Goal: Information Seeking & Learning: Learn about a topic

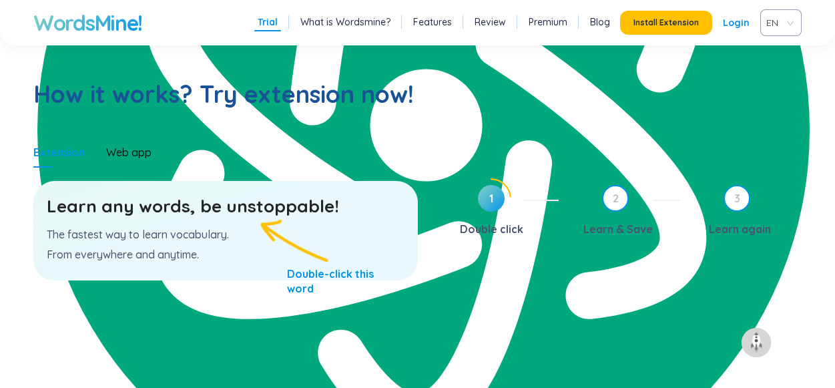
scroll to position [20700, 0]
click at [272, 217] on h3 "Learn any words, be unstoppable!" at bounding box center [226, 206] width 358 height 24
type textarea "unstoppable"
click at [272, 217] on h3 "Learn any words, be unstoppable!" at bounding box center [226, 206] width 358 height 24
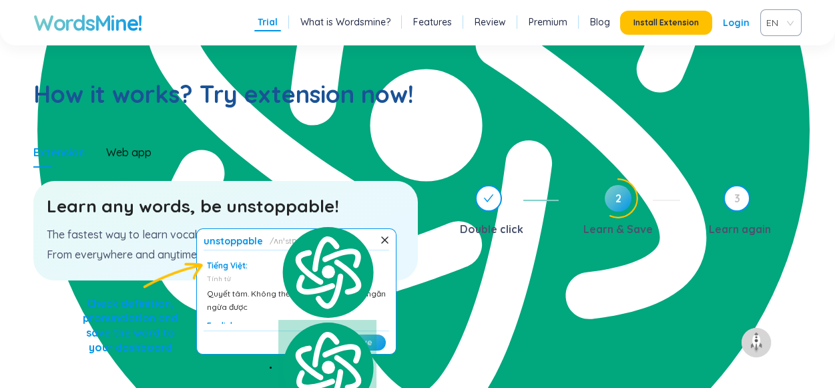
click at [456, 131] on section "How it works? Try extension now! Extension Web app Learn any words, be unstoppa…" at bounding box center [417, 220] width 835 height 390
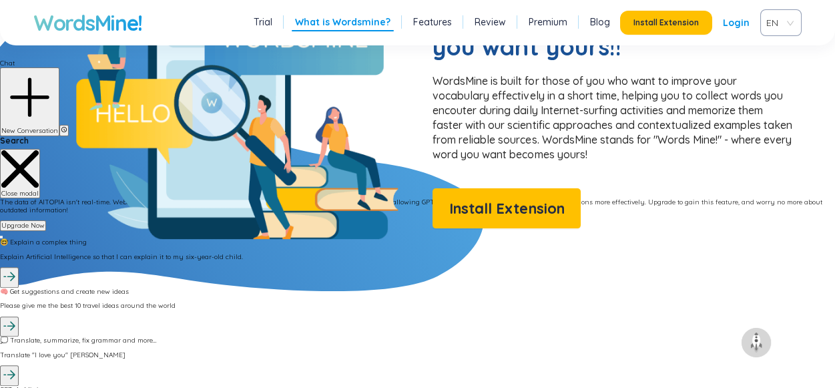
scroll to position [1200, 0]
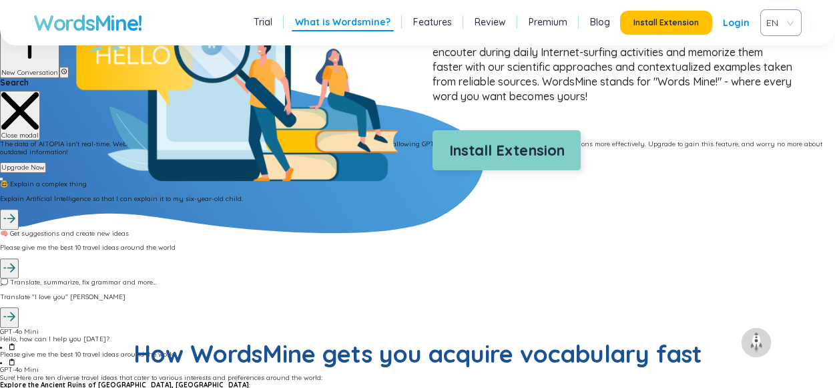
click at [488, 155] on span "Install Extension" at bounding box center [506, 150] width 115 height 23
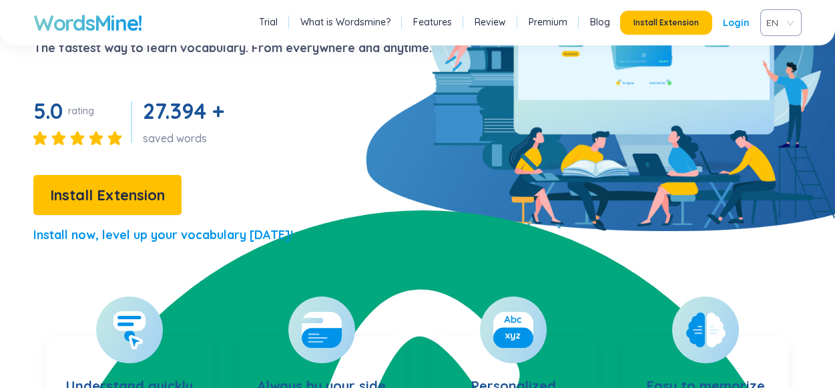
scroll to position [0, 0]
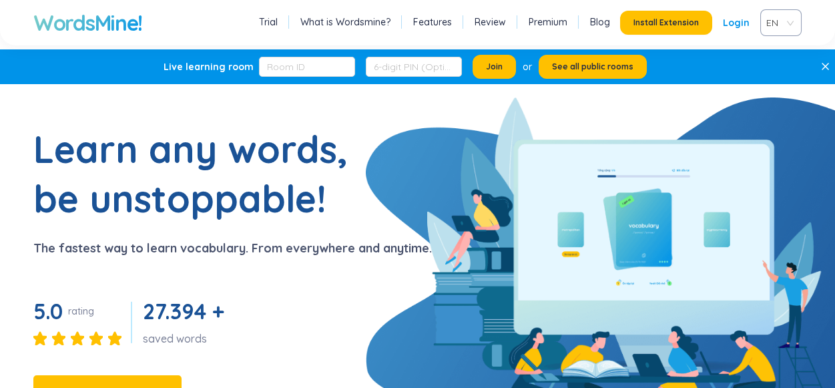
click at [550, 19] on link "Premium" at bounding box center [547, 21] width 39 height 13
click at [560, 21] on link "Premium" at bounding box center [547, 21] width 39 height 13
click at [372, 21] on link "What is Wordsmine?" at bounding box center [345, 21] width 90 height 13
click at [442, 21] on link "Features" at bounding box center [432, 21] width 39 height 13
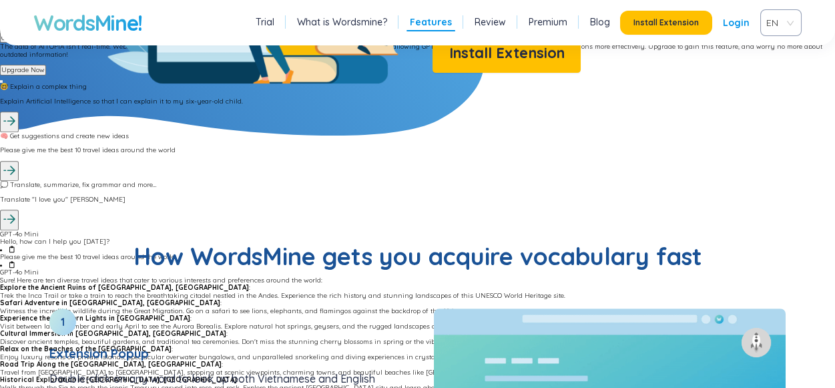
scroll to position [1294, 0]
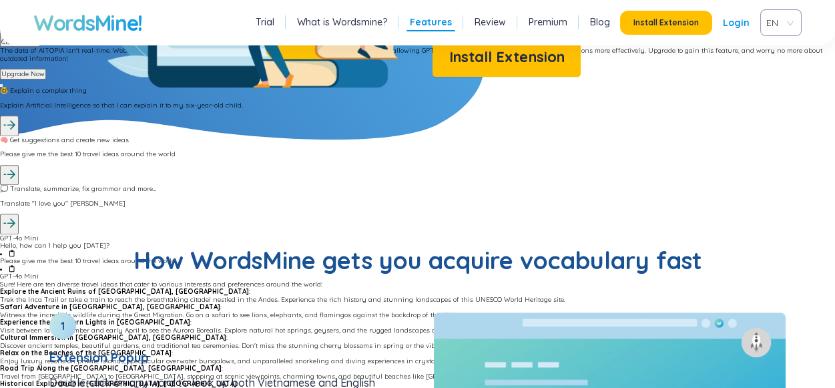
click at [552, 21] on link "Premium" at bounding box center [547, 21] width 39 height 13
click at [607, 21] on link "Blog" at bounding box center [600, 21] width 20 height 13
